Goal: Register for event/course

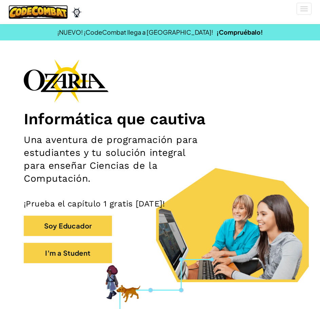
click at [48, 16] on img at bounding box center [37, 12] width 59 height 14
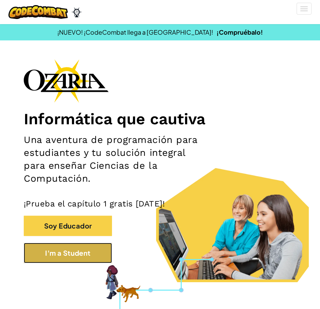
click at [55, 252] on button "I'm a Student" at bounding box center [68, 252] width 88 height 20
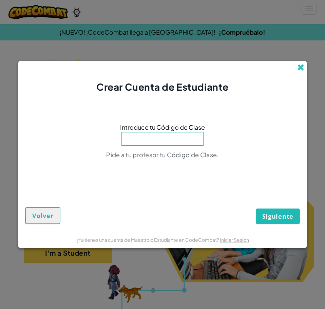
click at [298, 65] on span at bounding box center [300, 67] width 7 height 7
